Goal: Check status: Check status

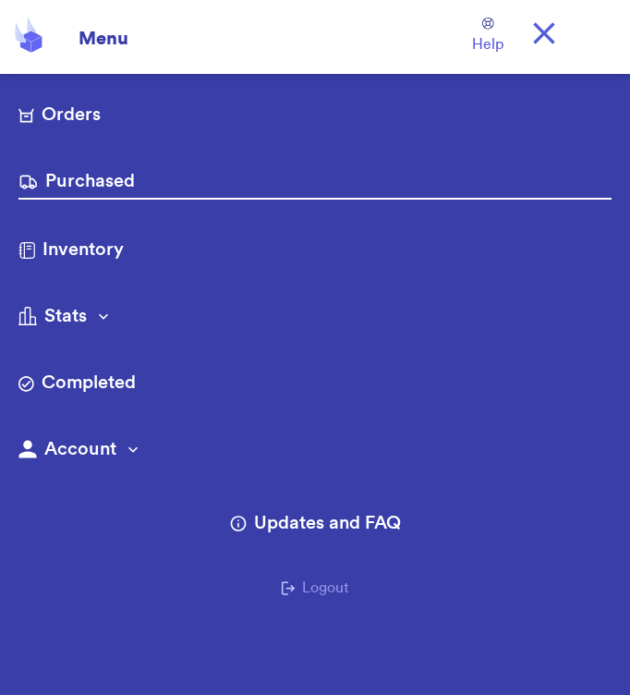
click at [129, 180] on link "Purchased" at bounding box center [314, 183] width 593 height 31
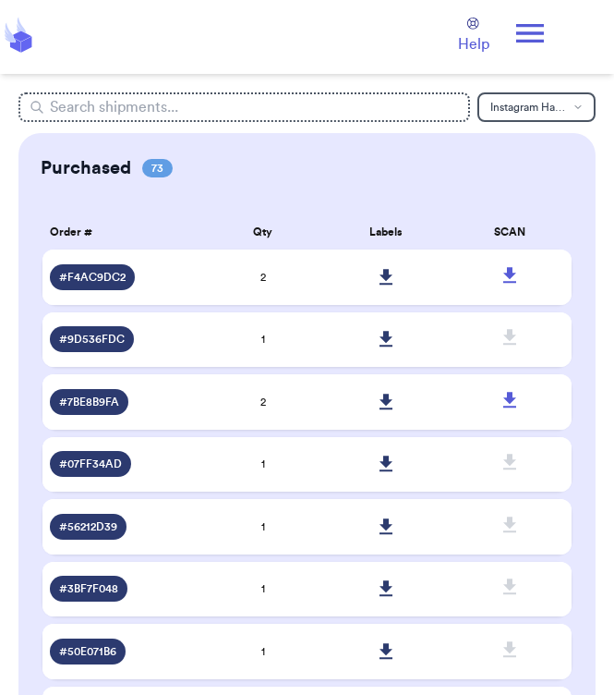
click at [91, 280] on span "# F4AC9DC2" at bounding box center [92, 277] width 67 height 15
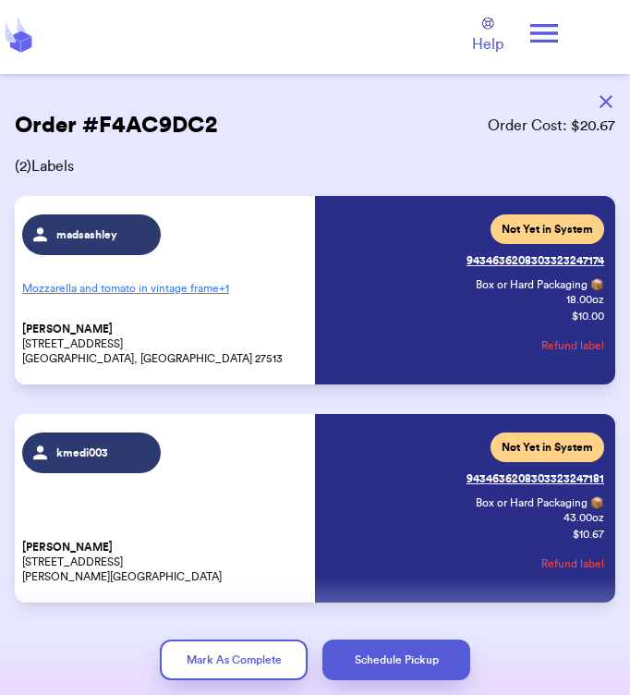
click at [596, 79] on div "Order # F4AC9DC2 Order Cost: $ 20.67 ( 2 ) Labels madsashley Mozzarella and tom…" at bounding box center [315, 412] width 630 height 676
click at [606, 105] on icon "button" at bounding box center [605, 101] width 13 height 13
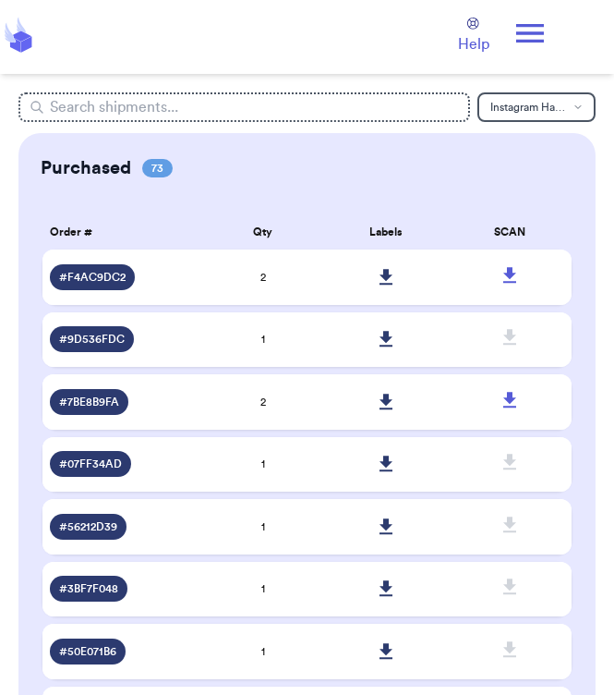
click at [392, 274] on icon at bounding box center [386, 277] width 13 height 16
